Goal: Information Seeking & Learning: Learn about a topic

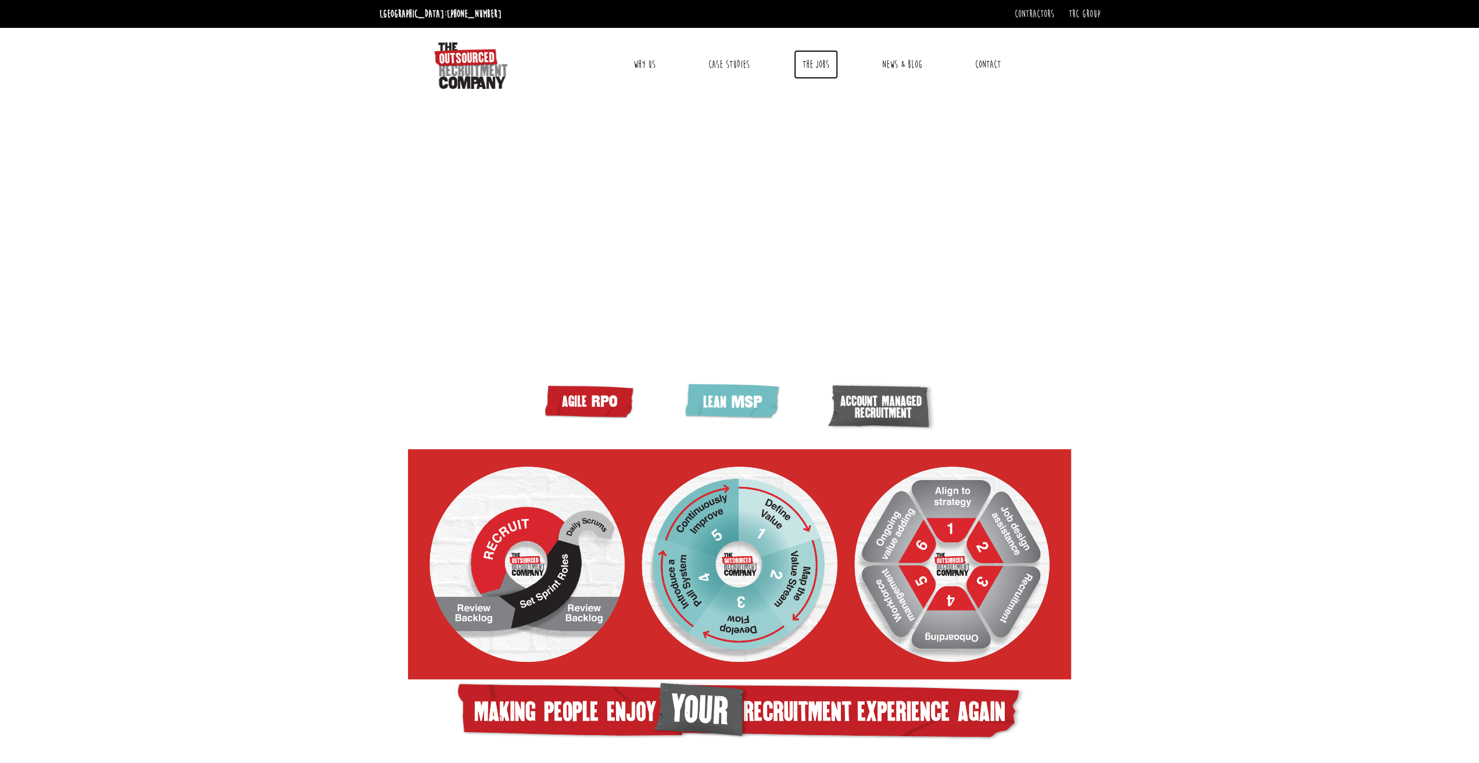
click at [831, 65] on link "The Jobs" at bounding box center [816, 64] width 44 height 29
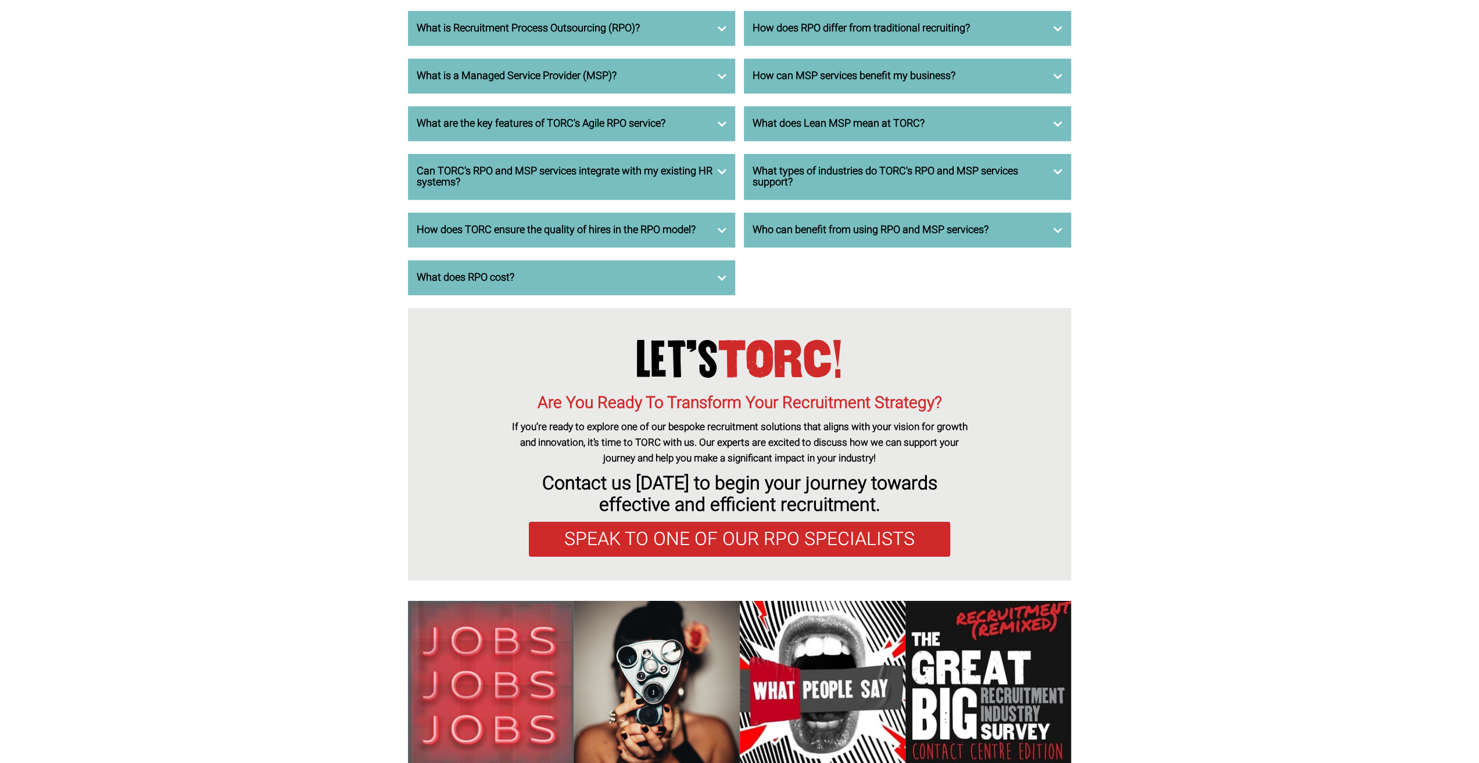
scroll to position [3950, 0]
click at [632, 34] on h3 "What is Recruitment Process Outsourcing (RPO)?" at bounding box center [572, 28] width 310 height 12
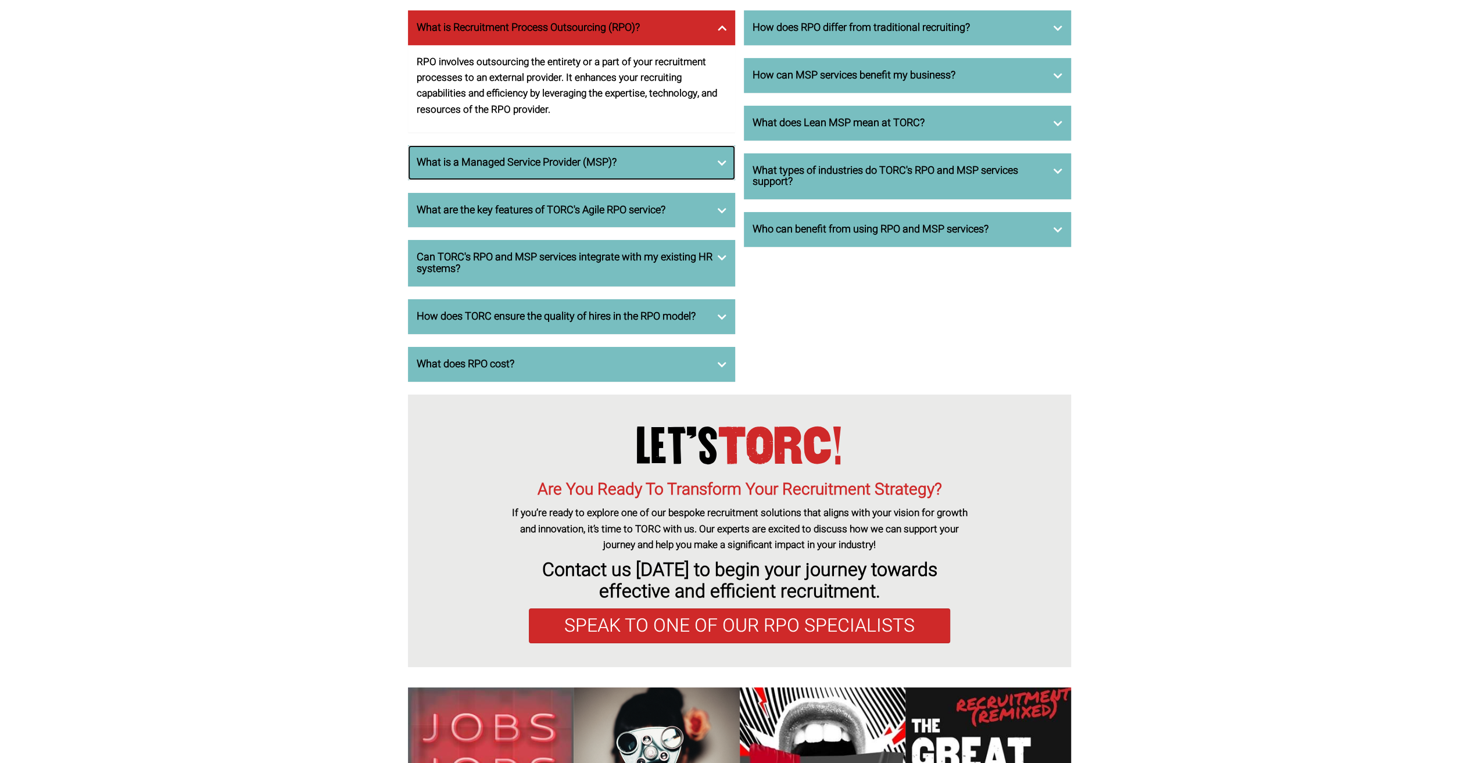
click at [465, 169] on h3 "What is a Managed Service Provider (MSP)?" at bounding box center [572, 163] width 310 height 12
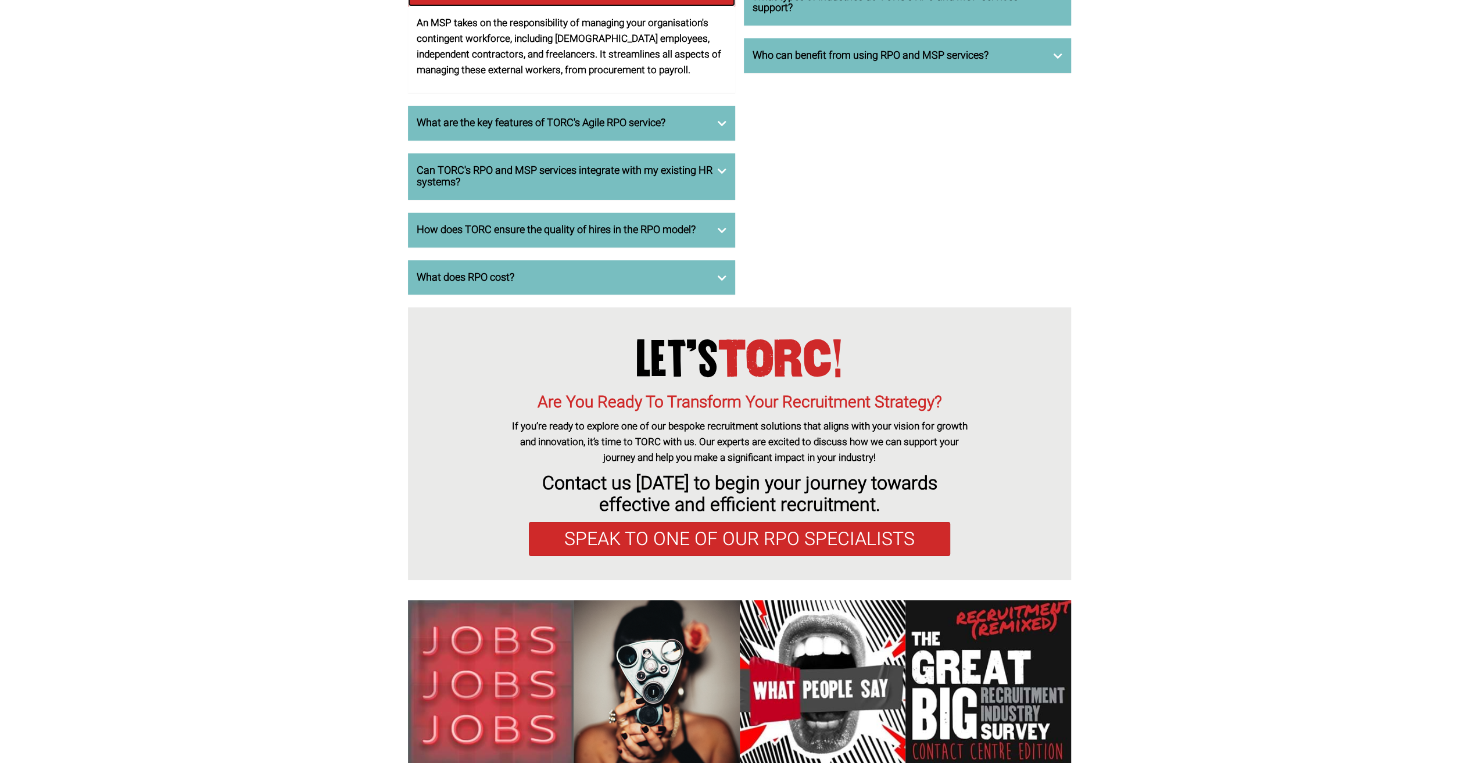
scroll to position [4124, 0]
click at [492, 283] on h3 "What does RPO cost?" at bounding box center [572, 277] width 310 height 12
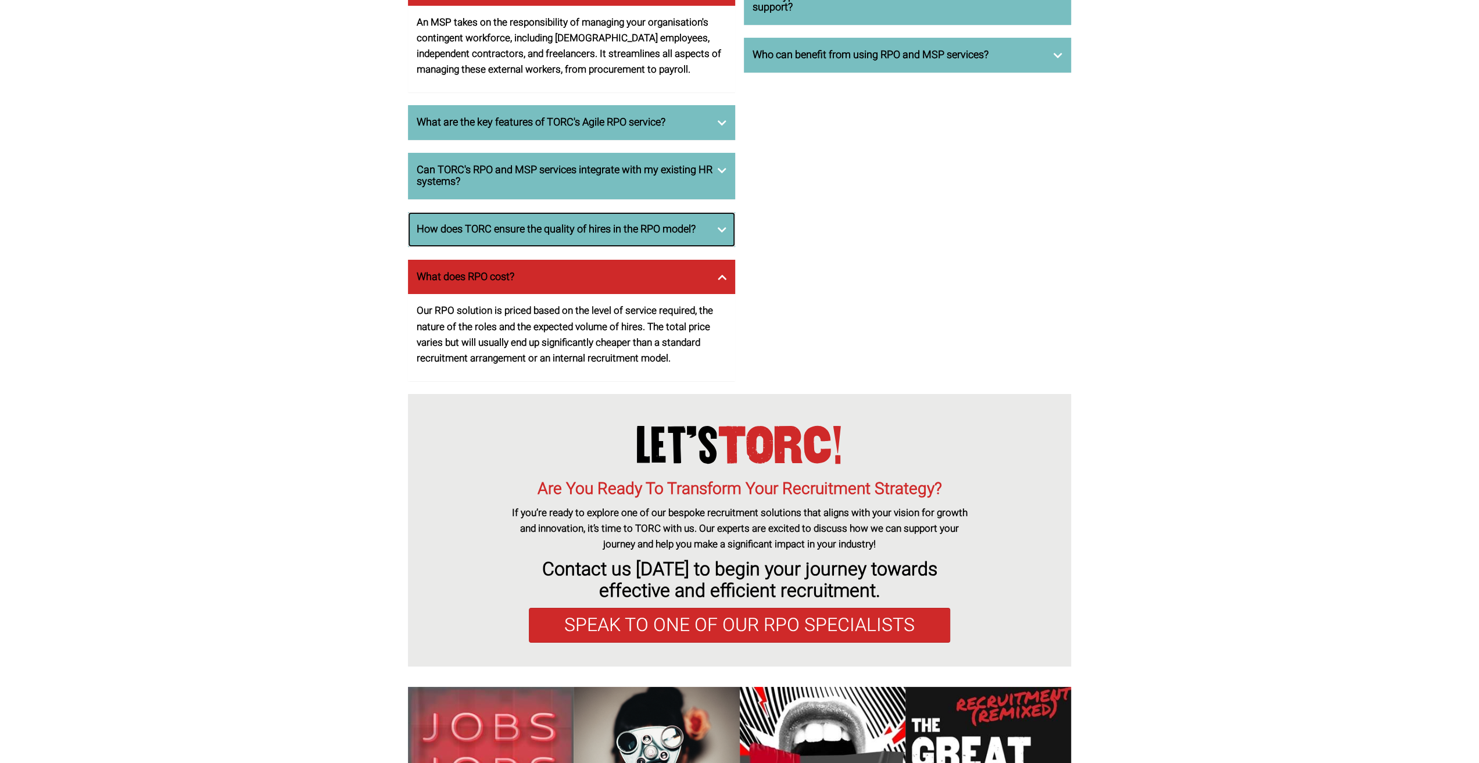
click at [464, 235] on h3 "How does TORC ensure the quality of hires in the RPO model?" at bounding box center [572, 230] width 310 height 12
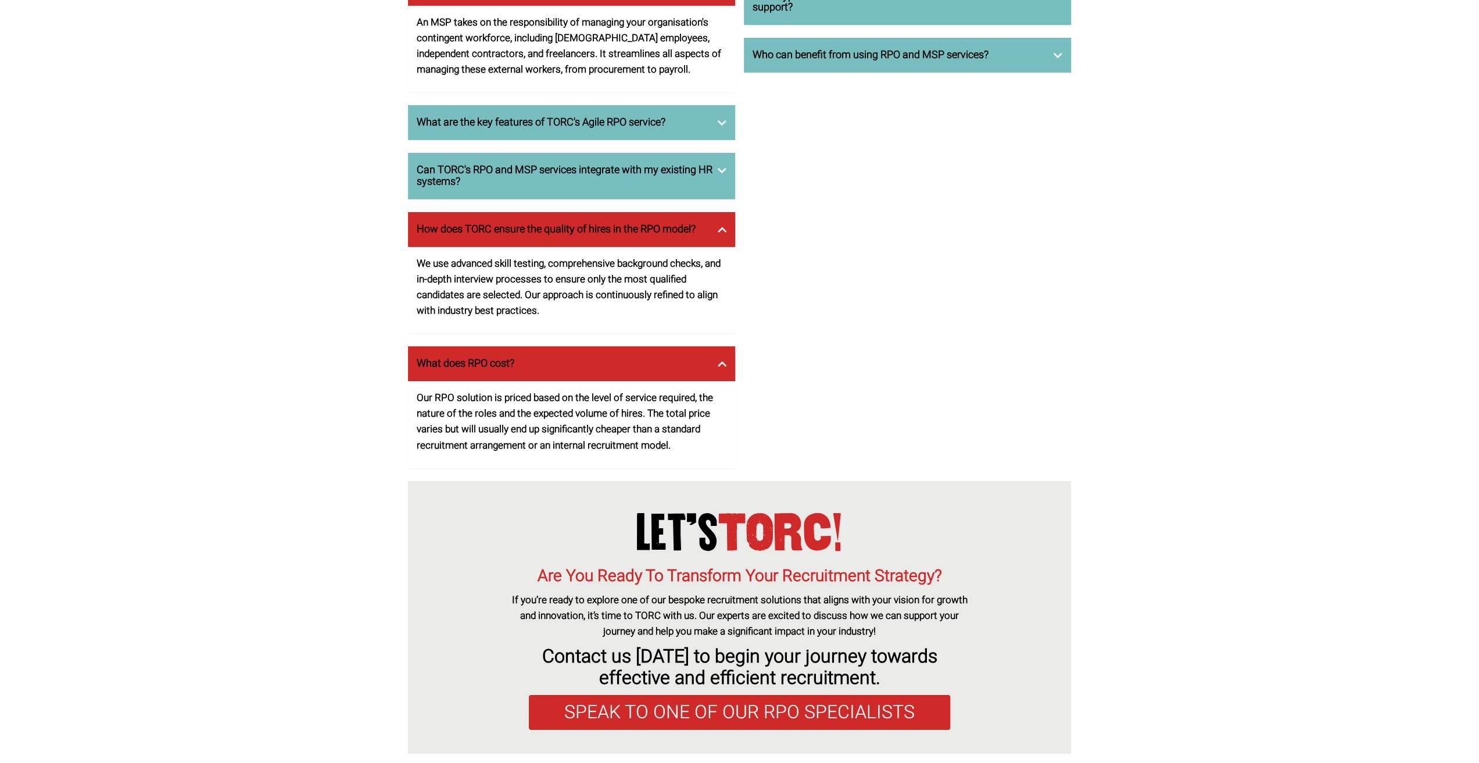
click at [1016, 73] on div "Who can benefit from using RPO and MSP services?" at bounding box center [907, 55] width 327 height 35
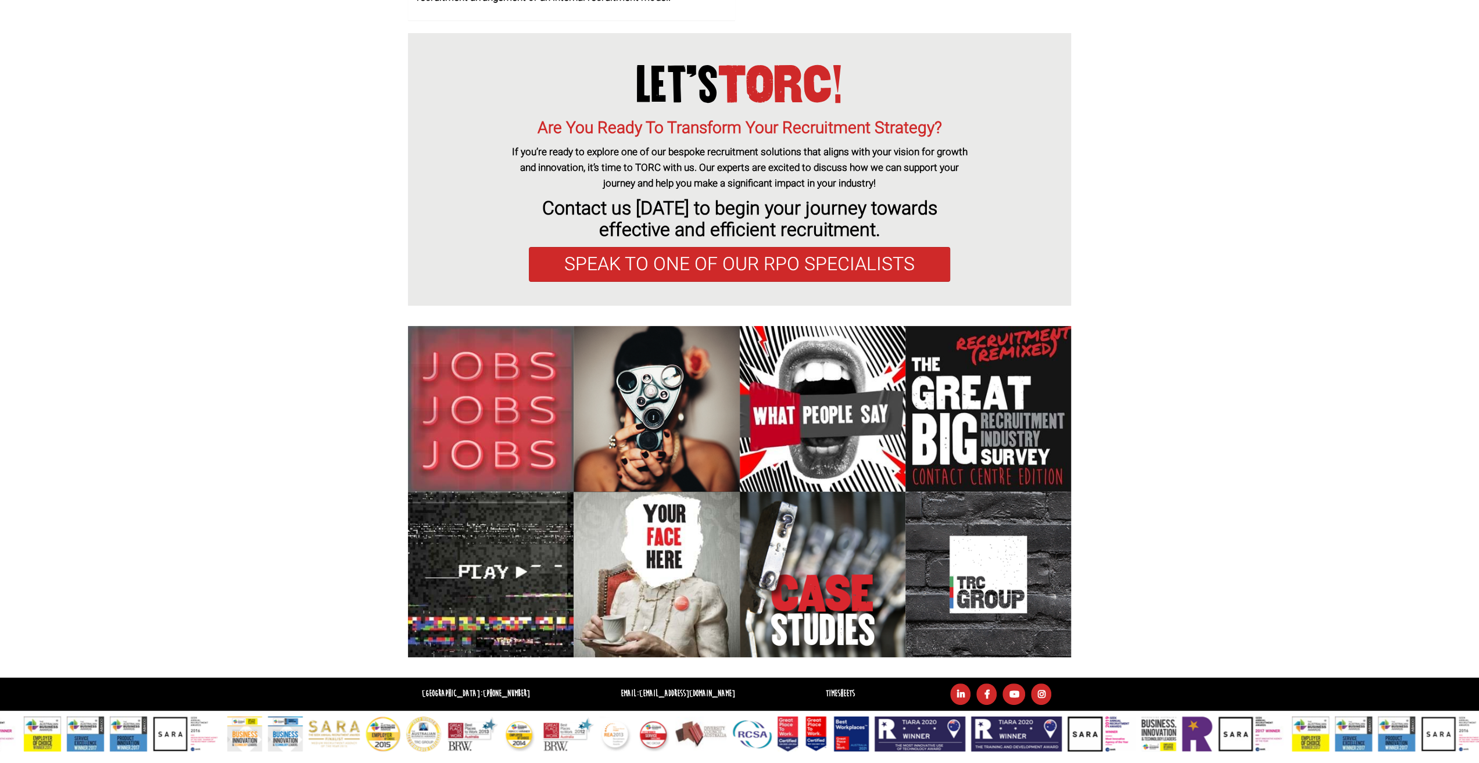
scroll to position [4613, 0]
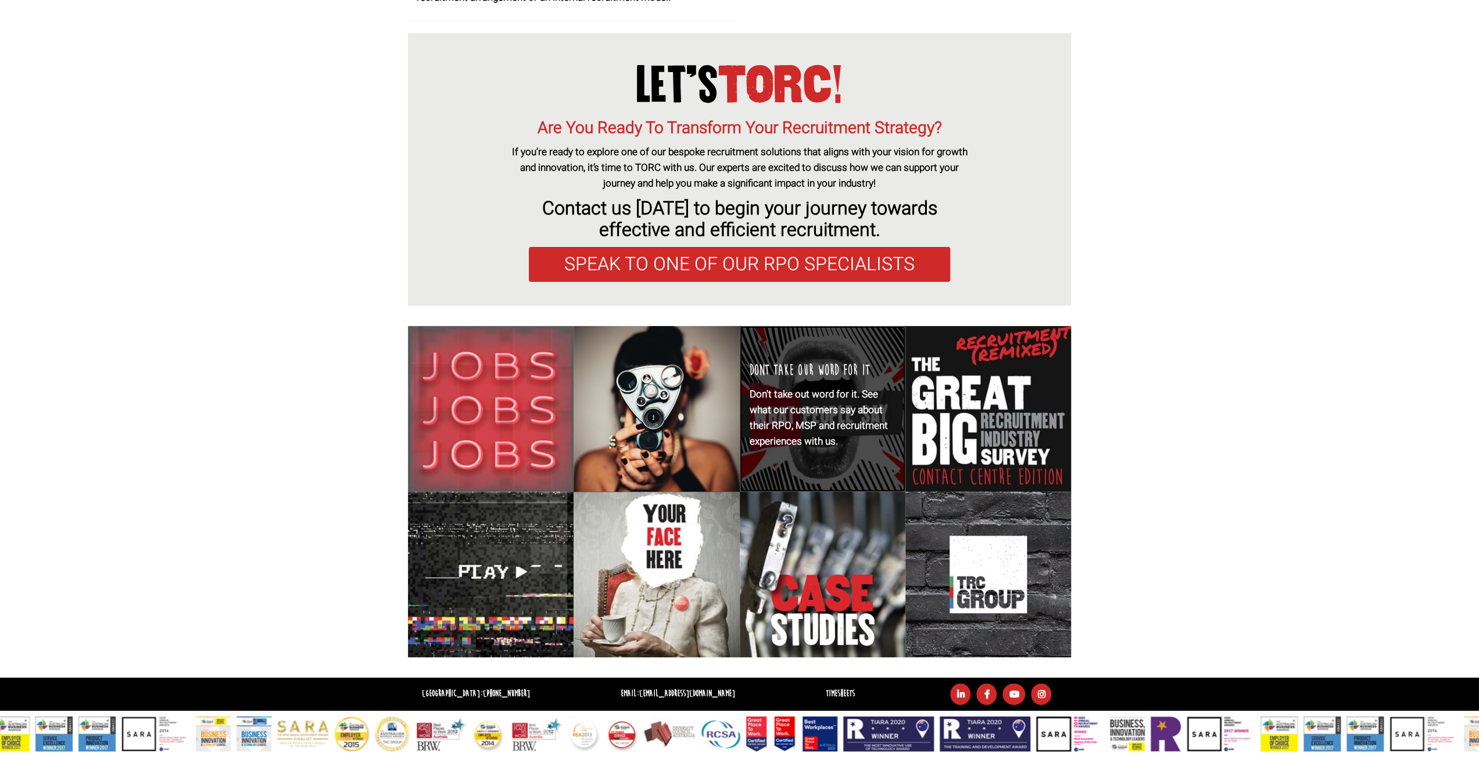
click at [876, 418] on p "Don't take out word for it. See what our customers say about their RPO, MSP and…" at bounding box center [823, 417] width 146 height 63
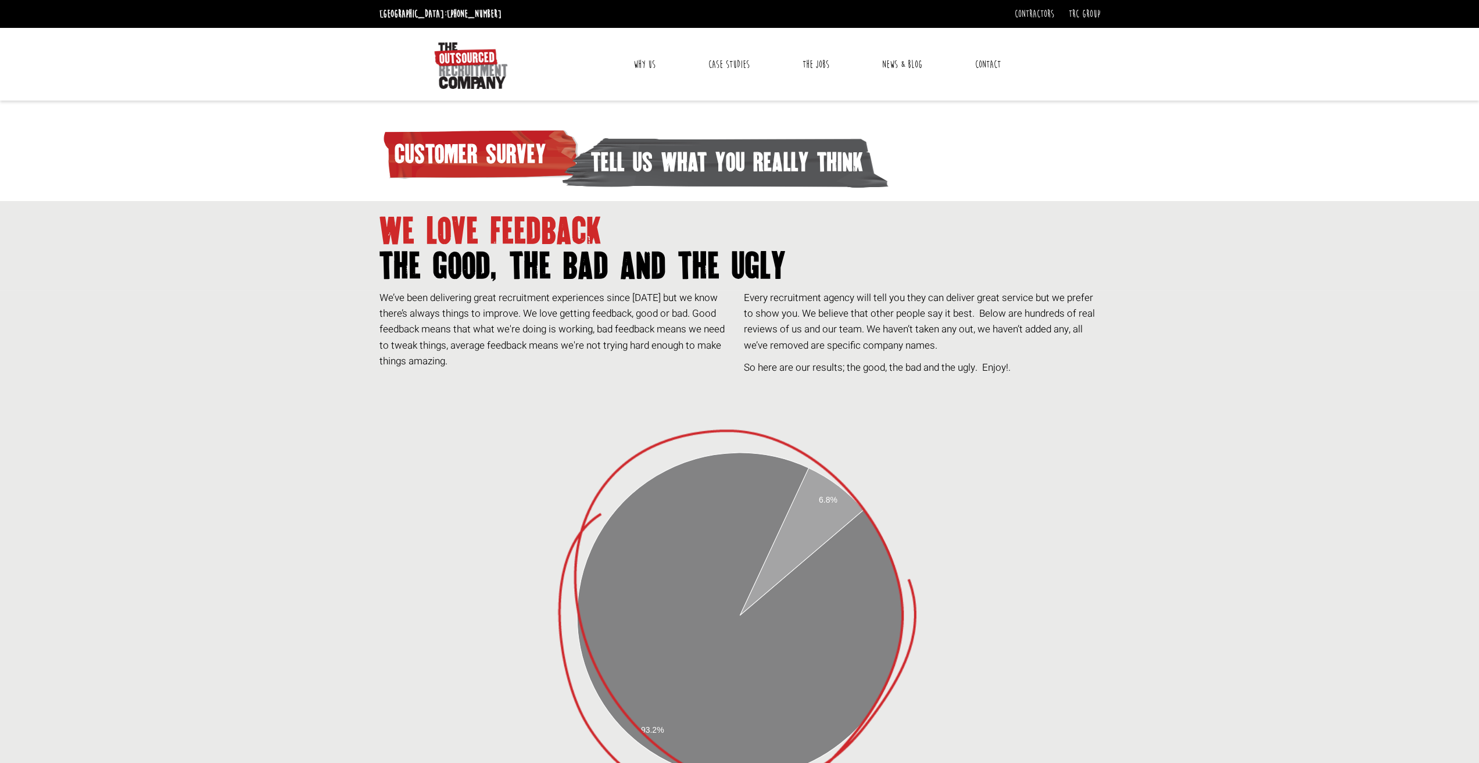
click at [642, 73] on link "Why Us" at bounding box center [645, 64] width 40 height 29
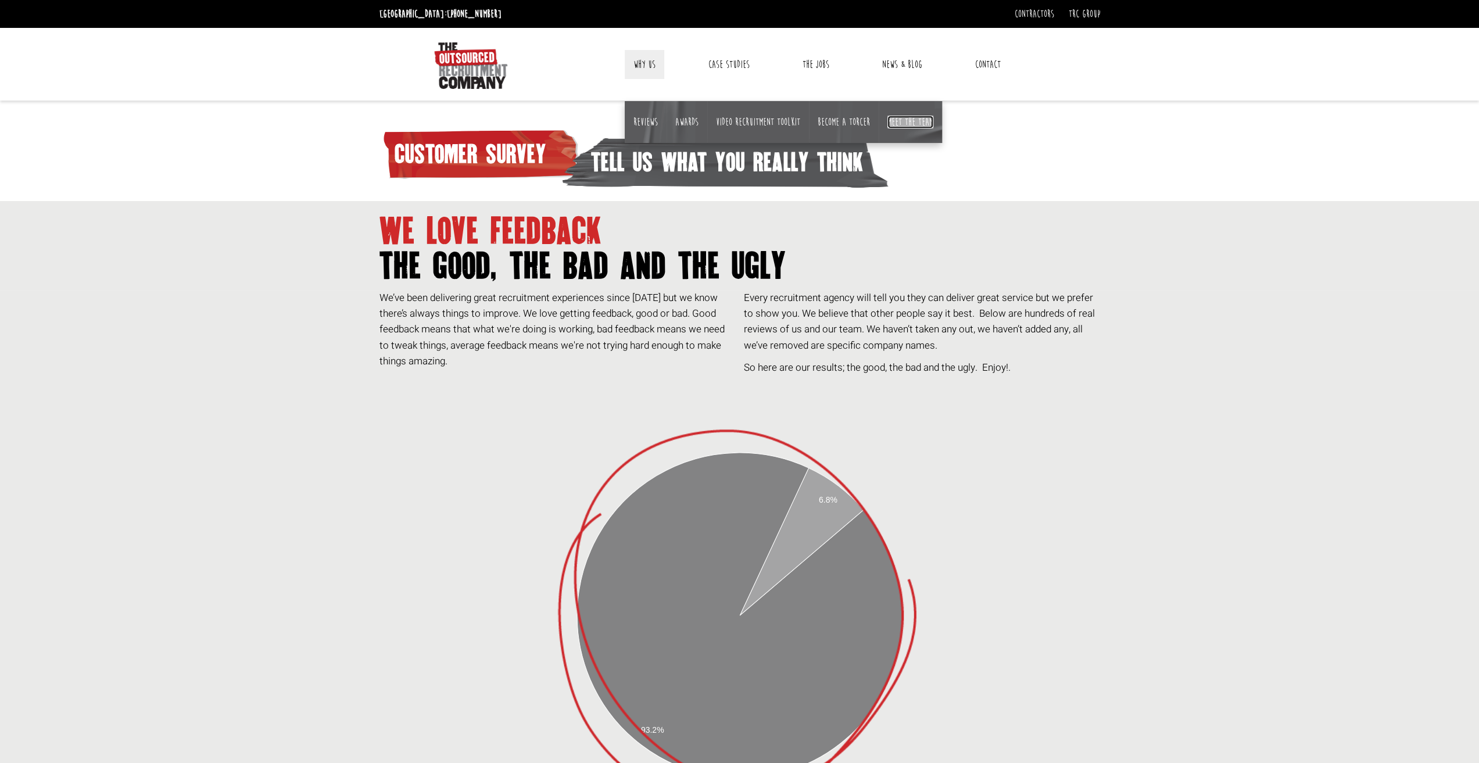
click at [900, 120] on link "Meet the team" at bounding box center [910, 122] width 46 height 13
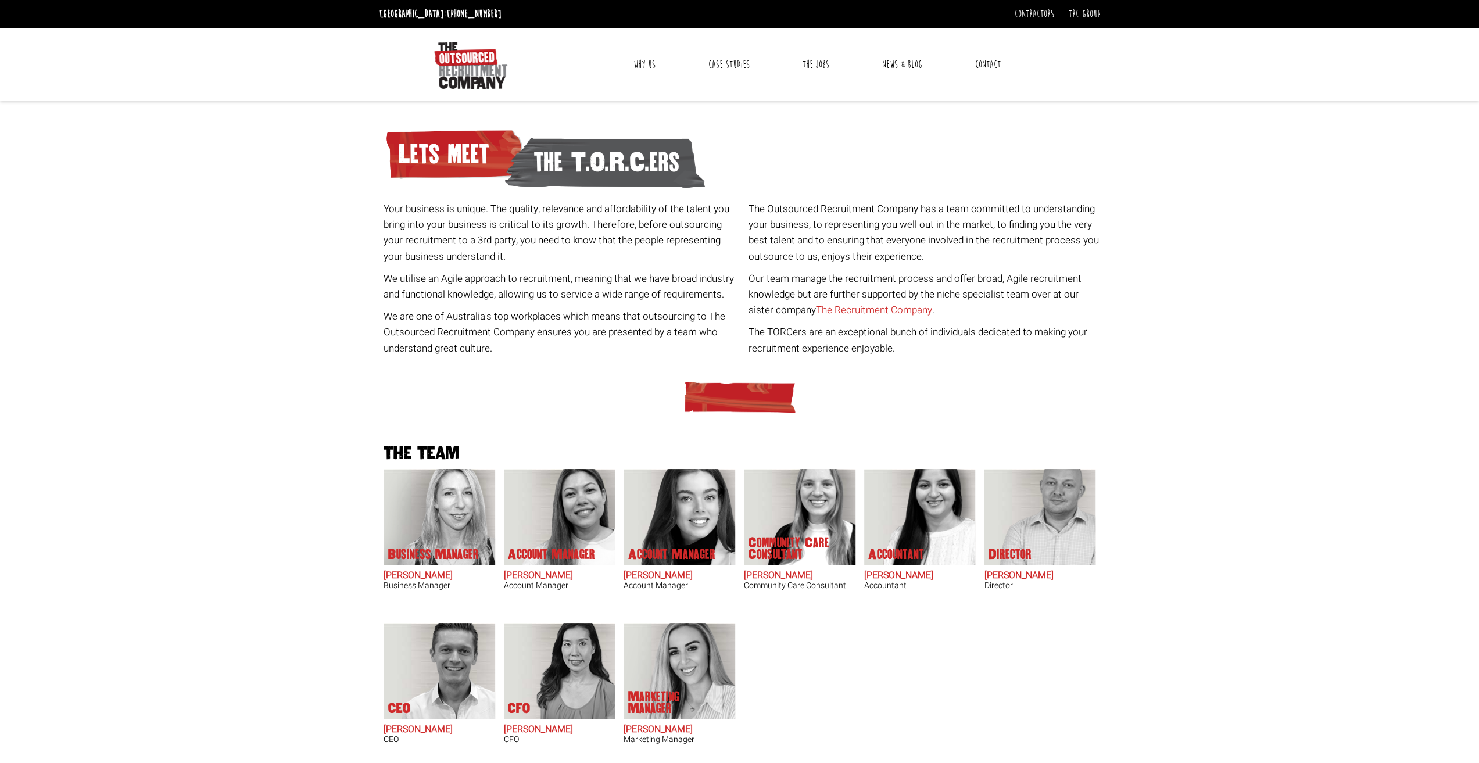
click at [1353, 414] on body "Sydney: +61 2 8346 6720 Contractors Timesheets Workplace health and safety Cont…" at bounding box center [739, 484] width 1479 height 968
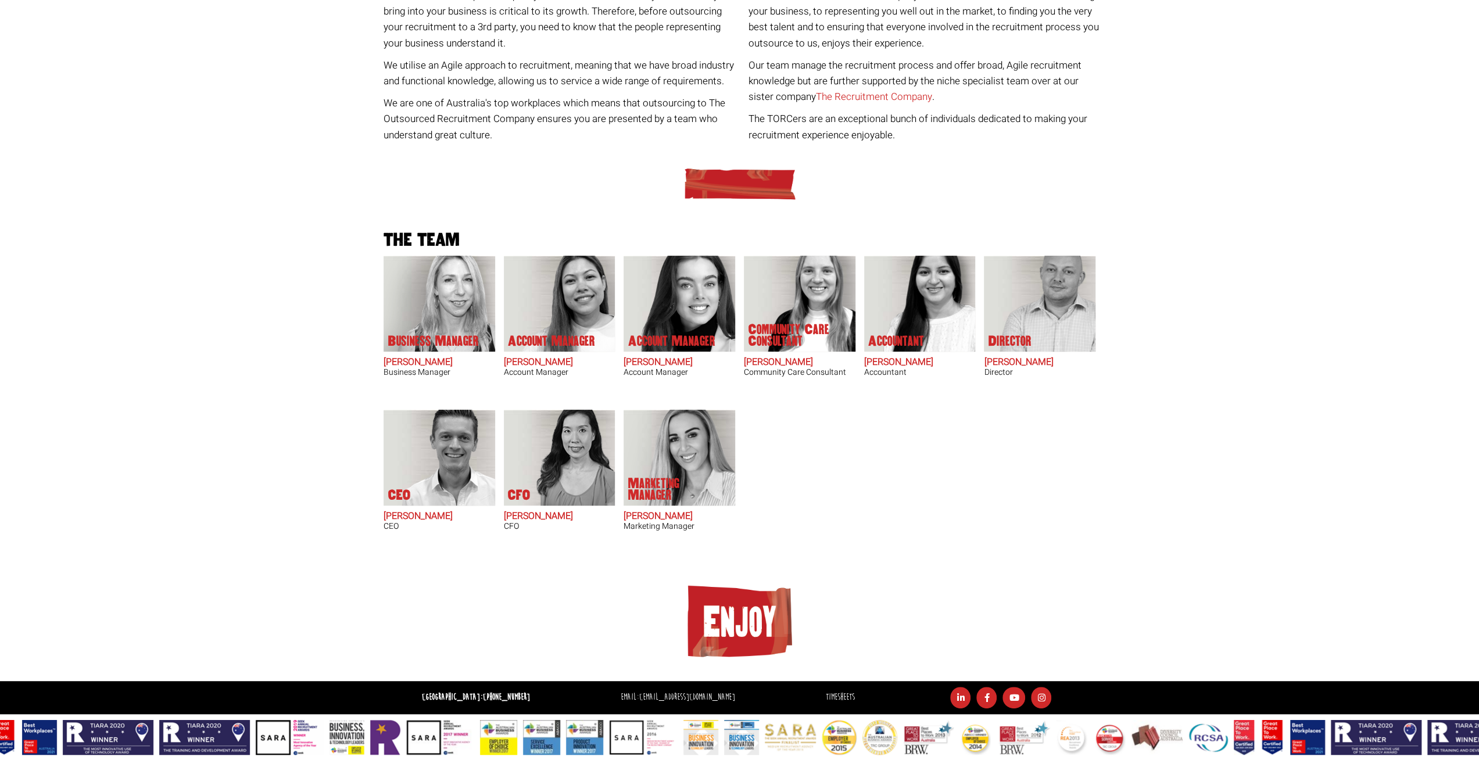
scroll to position [216, 0]
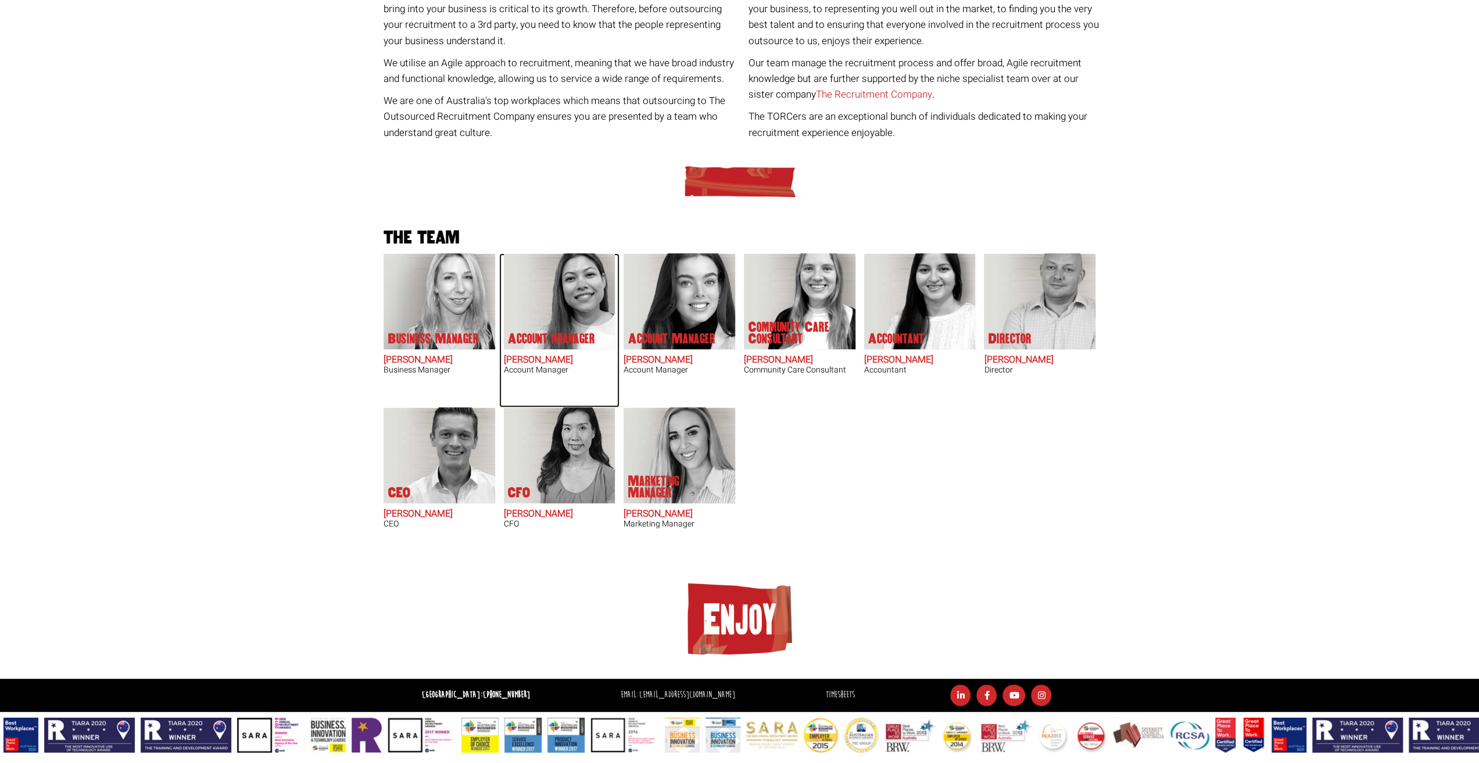
click at [582, 323] on img at bounding box center [559, 301] width 112 height 96
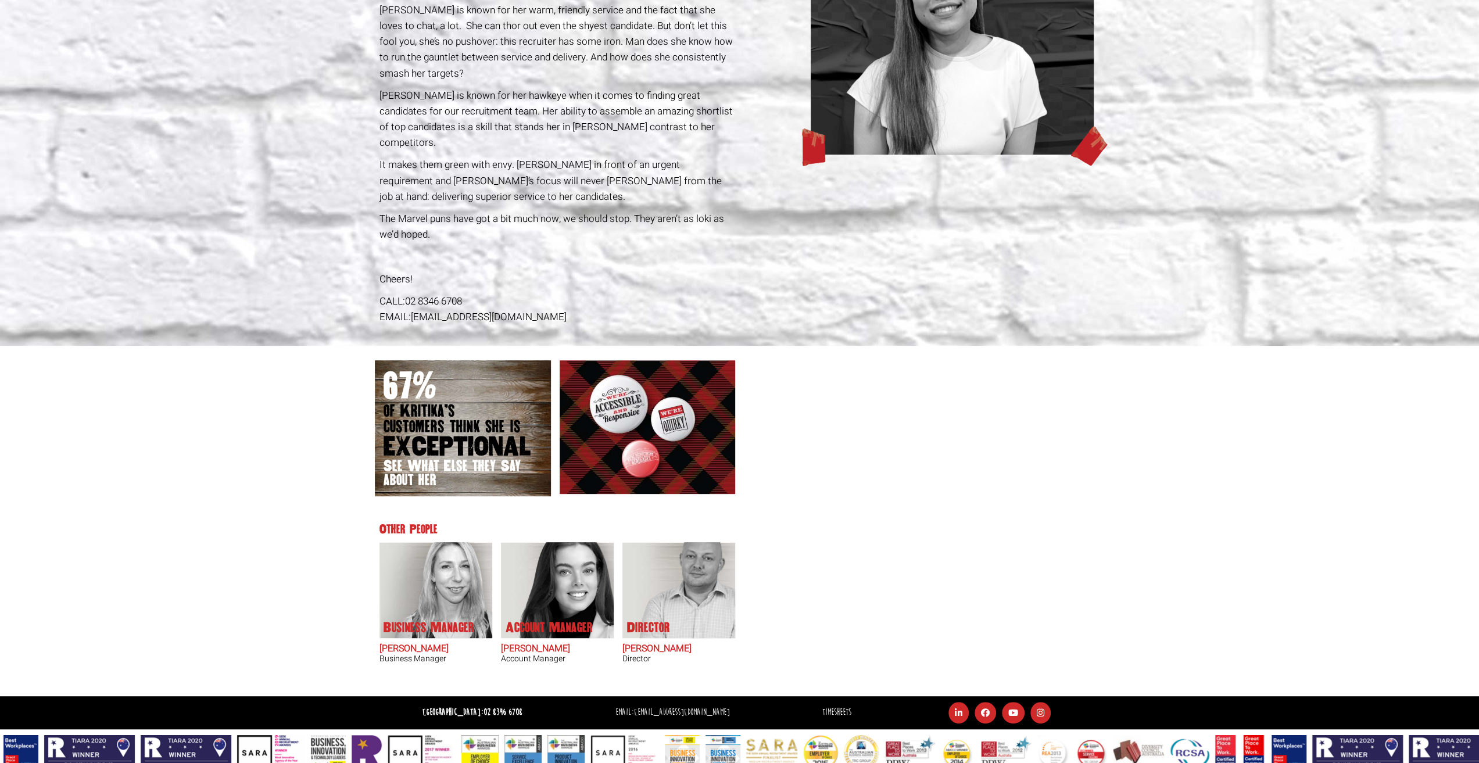
scroll to position [231, 0]
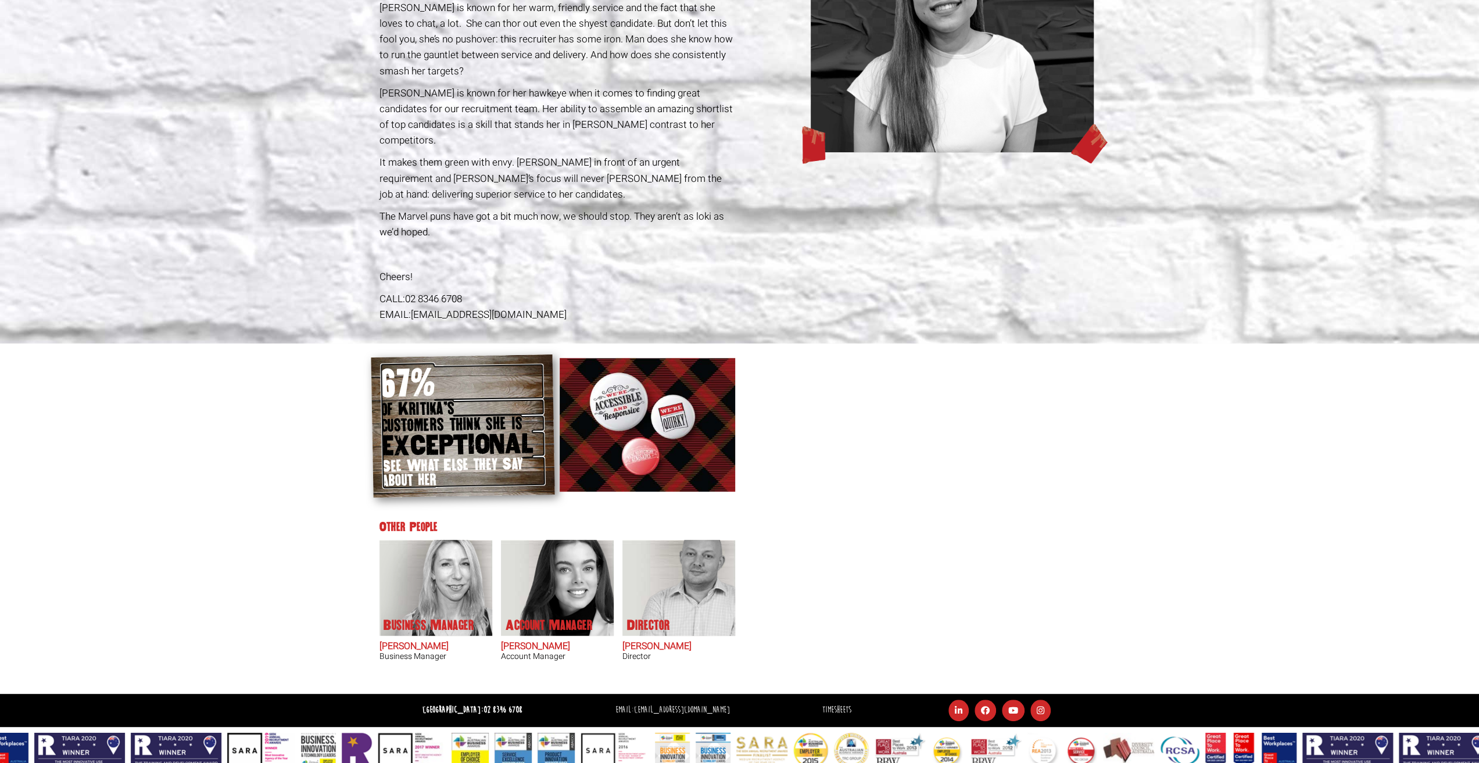
click at [449, 456] on span "See What Else they Say about her" at bounding box center [464, 472] width 164 height 33
